Goal: Entertainment & Leisure: Consume media (video, audio)

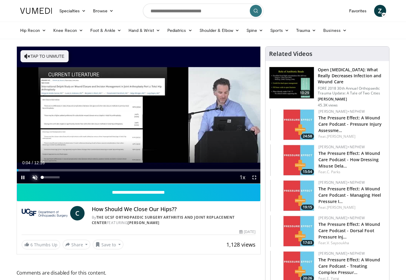
click at [35, 177] on span "Video Player" at bounding box center [35, 178] width 12 height 12
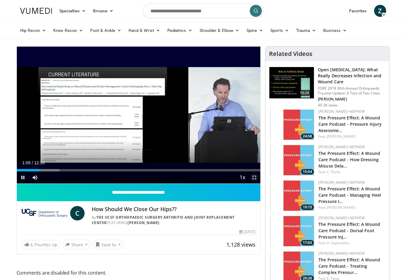
click at [253, 176] on span "Video Player" at bounding box center [254, 178] width 12 height 12
